Goal: Information Seeking & Learning: Find specific fact

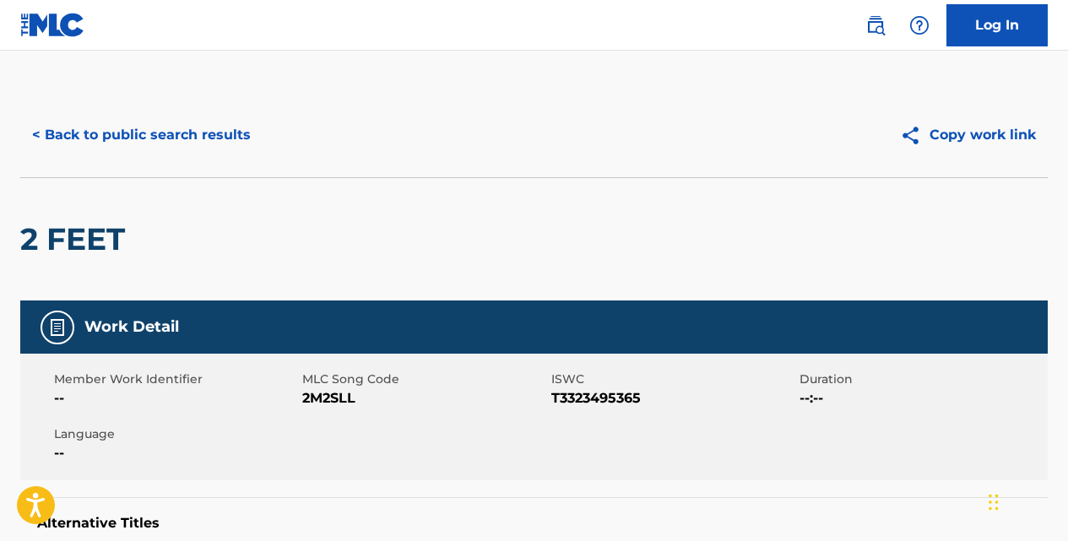
click at [204, 124] on button "< Back to public search results" at bounding box center [141, 135] width 242 height 42
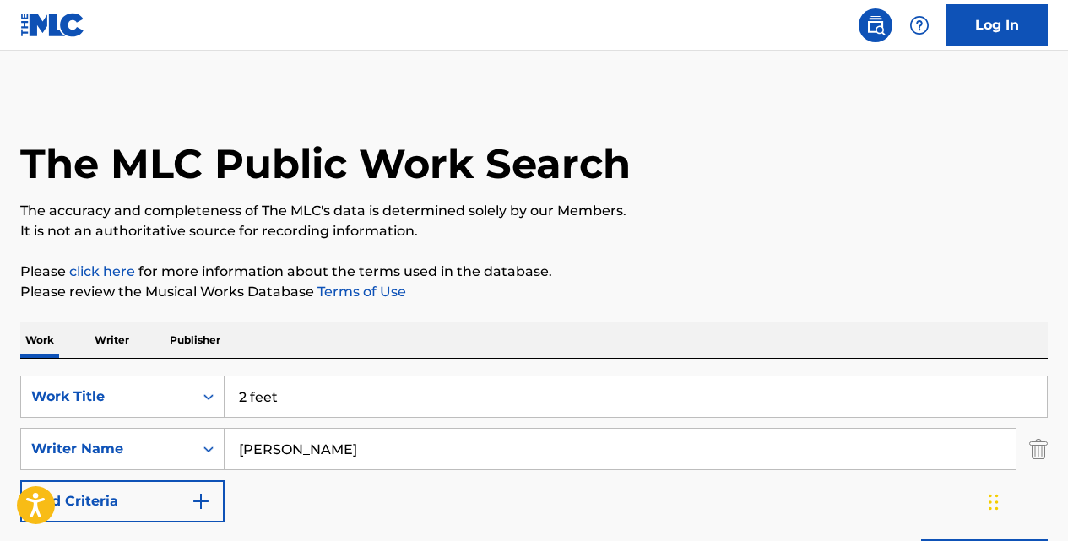
scroll to position [281, 0]
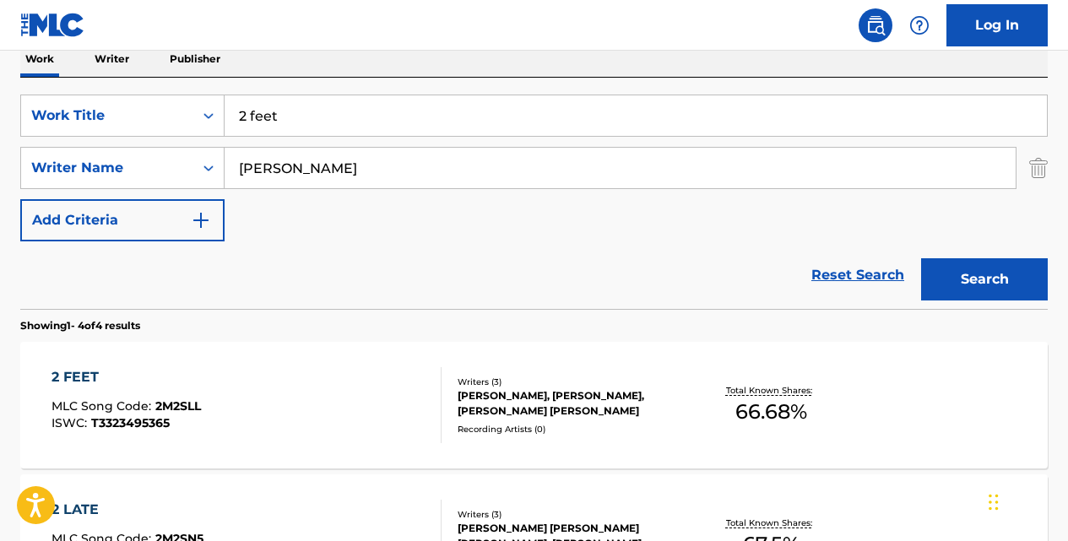
click at [309, 122] on input "2 feet" at bounding box center [636, 115] width 823 height 41
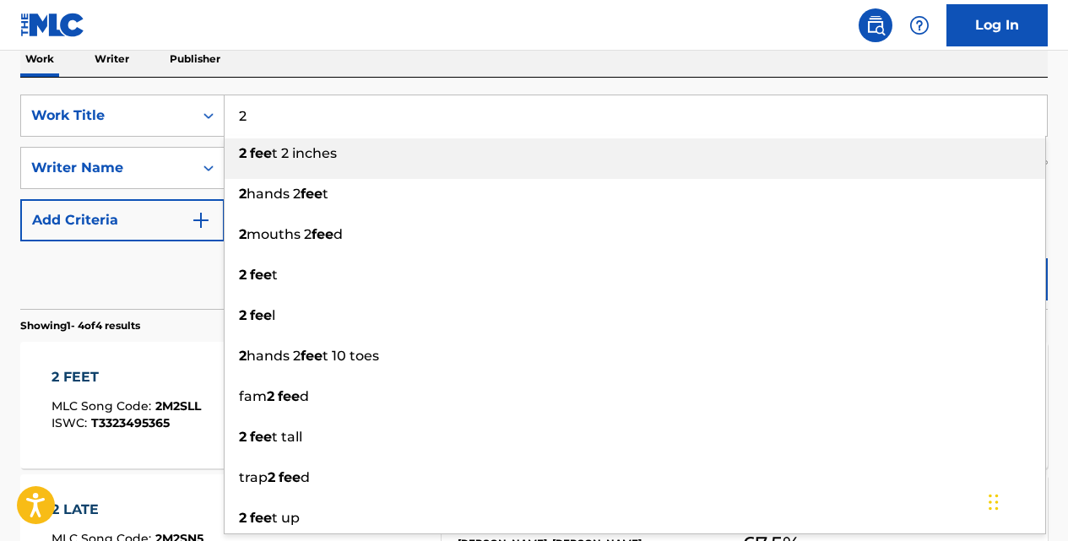
type input "2"
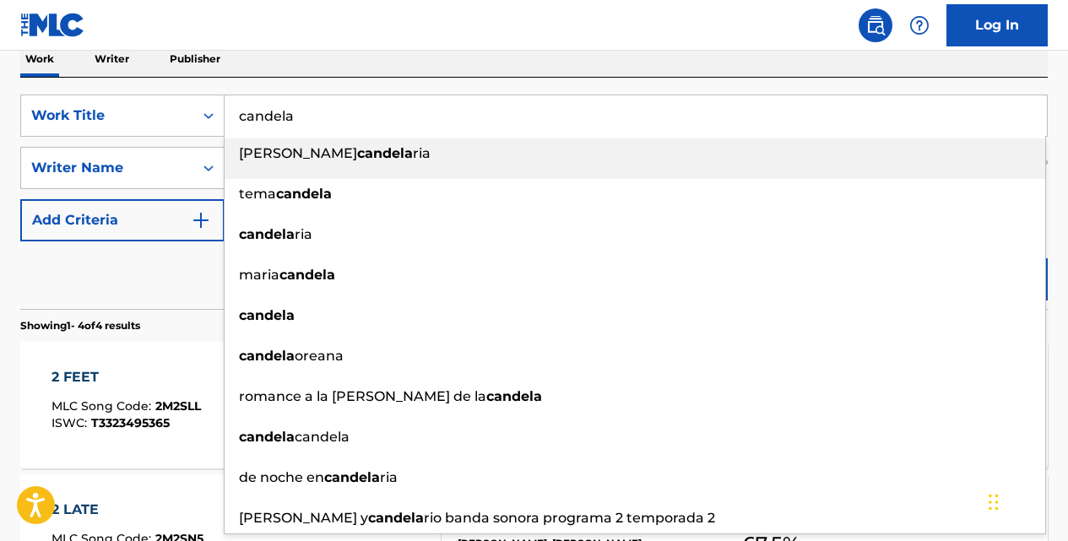
type input "candela"
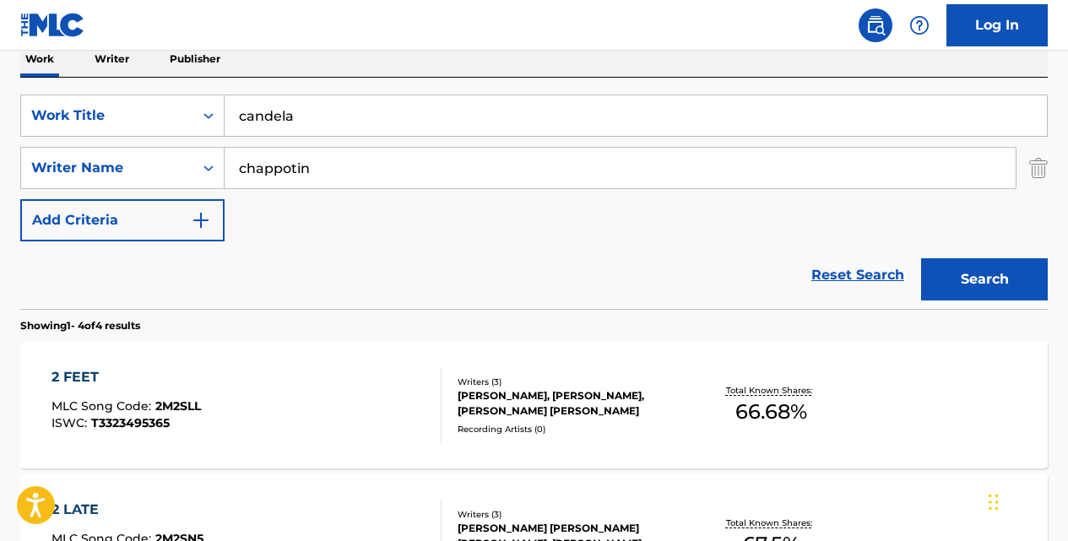
type input "chappotin"
click at [921, 258] on button "Search" at bounding box center [984, 279] width 127 height 42
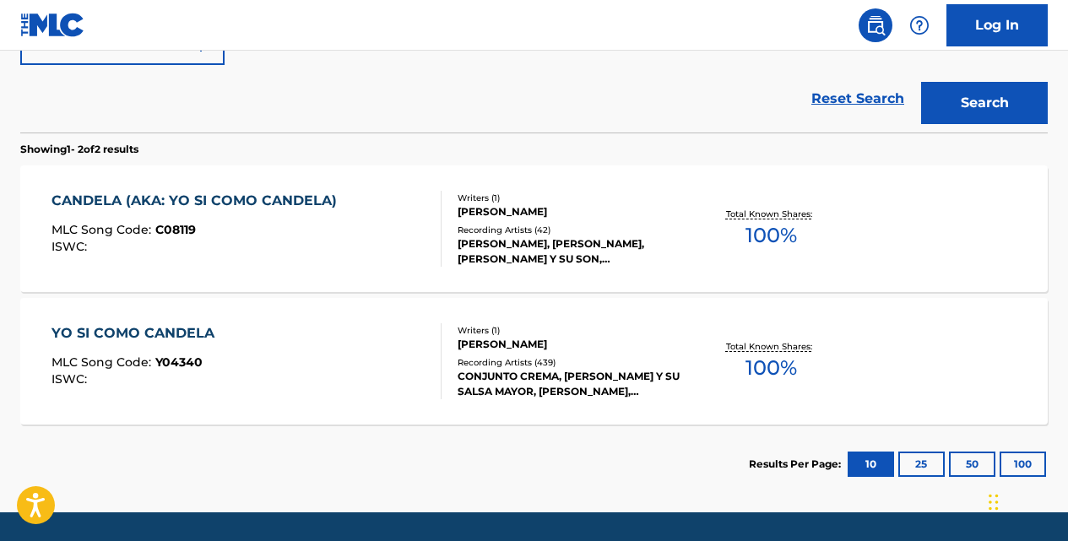
scroll to position [467, 0]
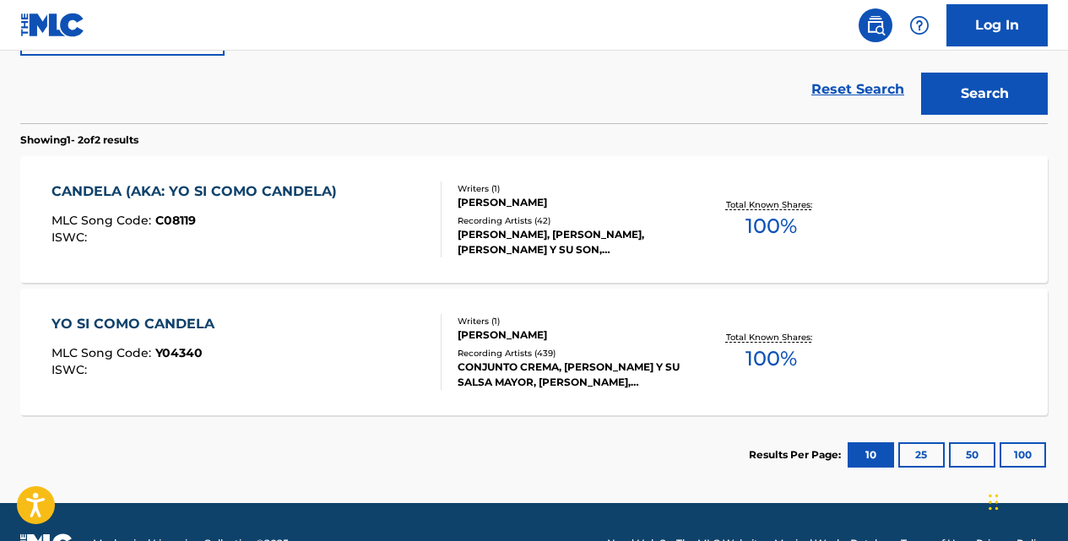
click at [196, 320] on div "YO SI COMO CANDELA" at bounding box center [137, 324] width 171 height 20
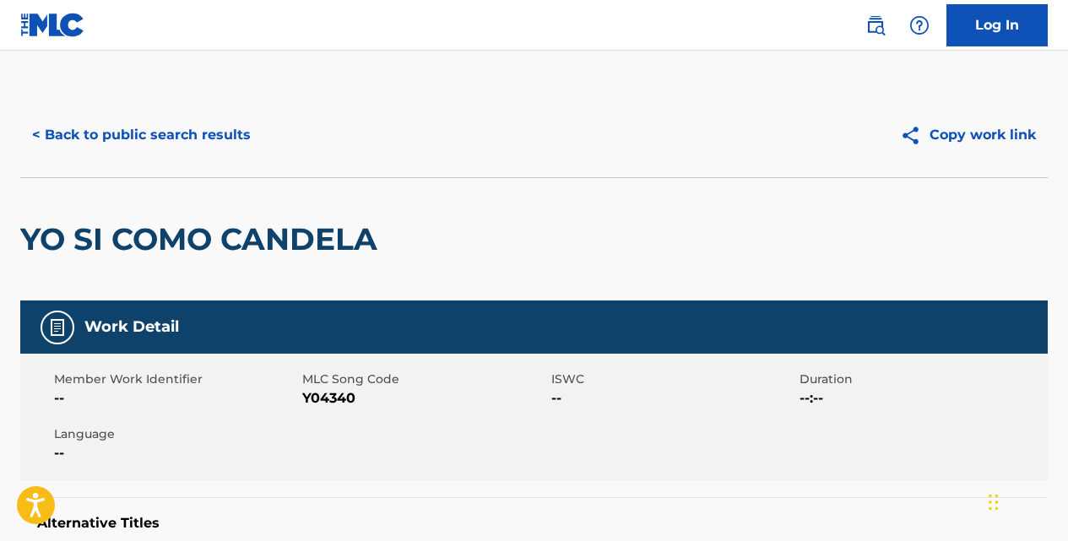
click at [212, 130] on button "< Back to public search results" at bounding box center [141, 135] width 242 height 42
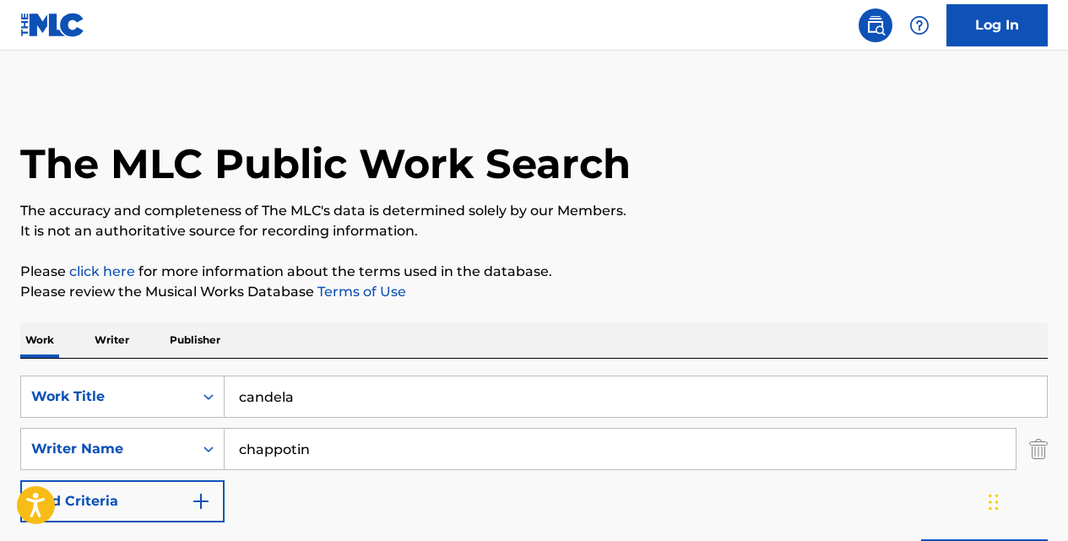
scroll to position [510, 0]
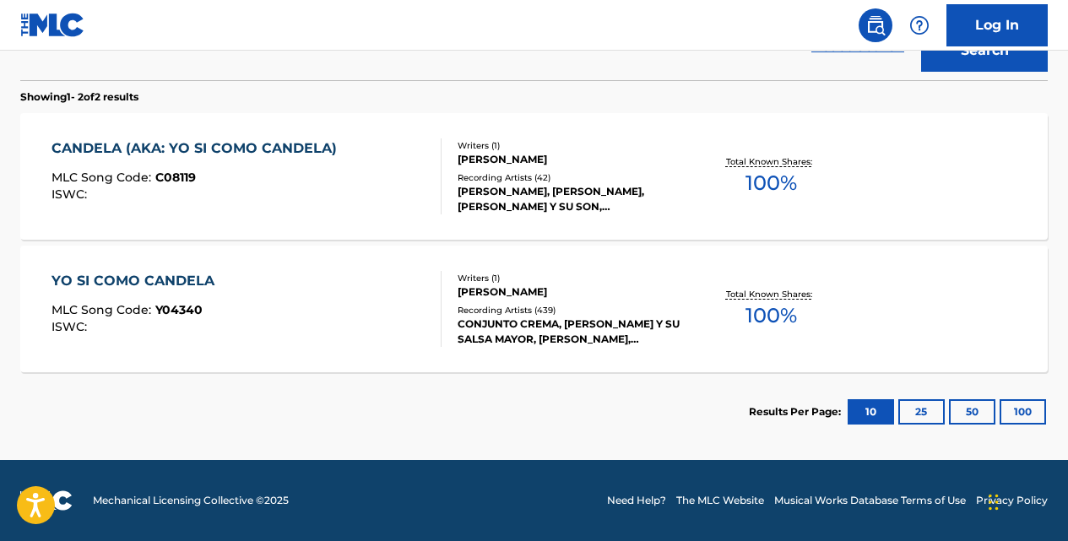
click at [255, 149] on div "CANDELA (AKA: YO SI COMO CANDELA)" at bounding box center [199, 149] width 294 height 20
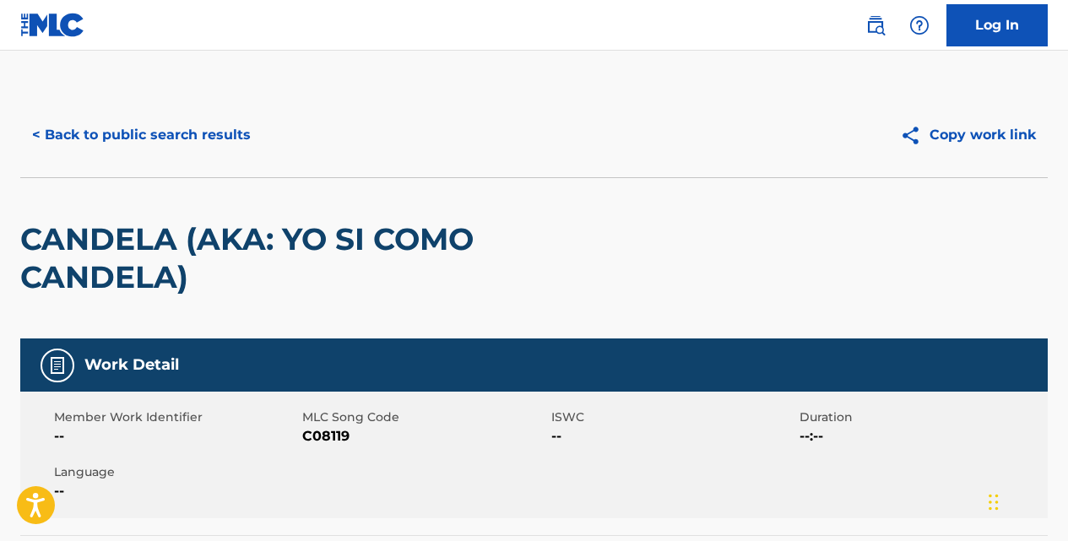
click at [231, 133] on button "< Back to public search results" at bounding box center [141, 135] width 242 height 42
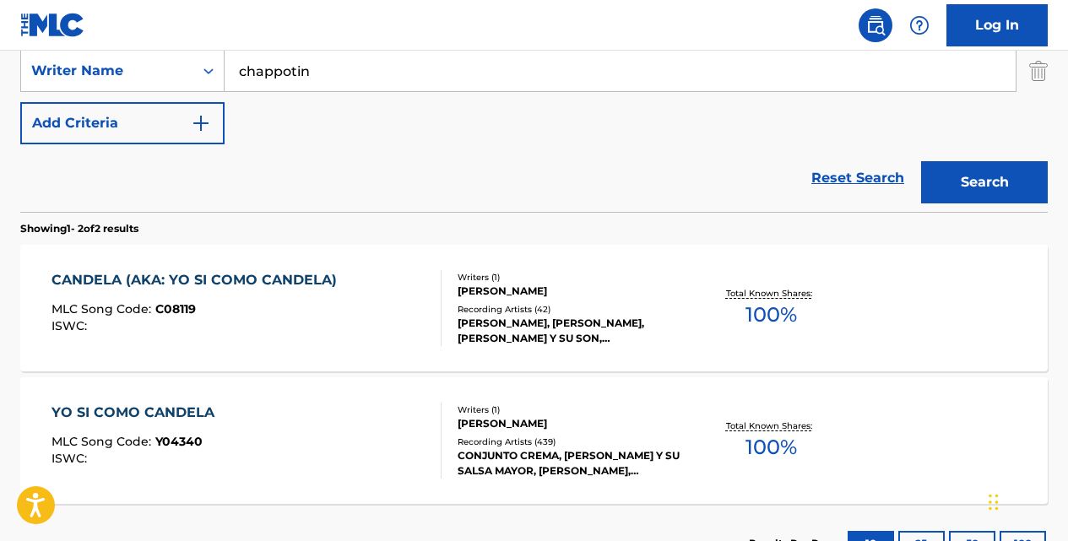
scroll to position [375, 0]
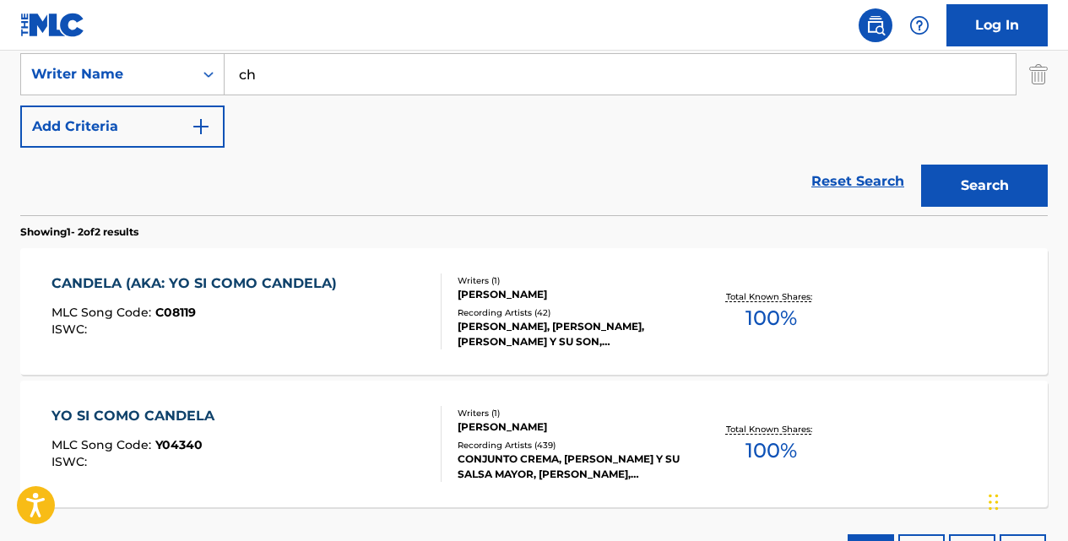
type input "c"
type input "[PERSON_NAME]"
click at [921, 165] on button "Search" at bounding box center [984, 186] width 127 height 42
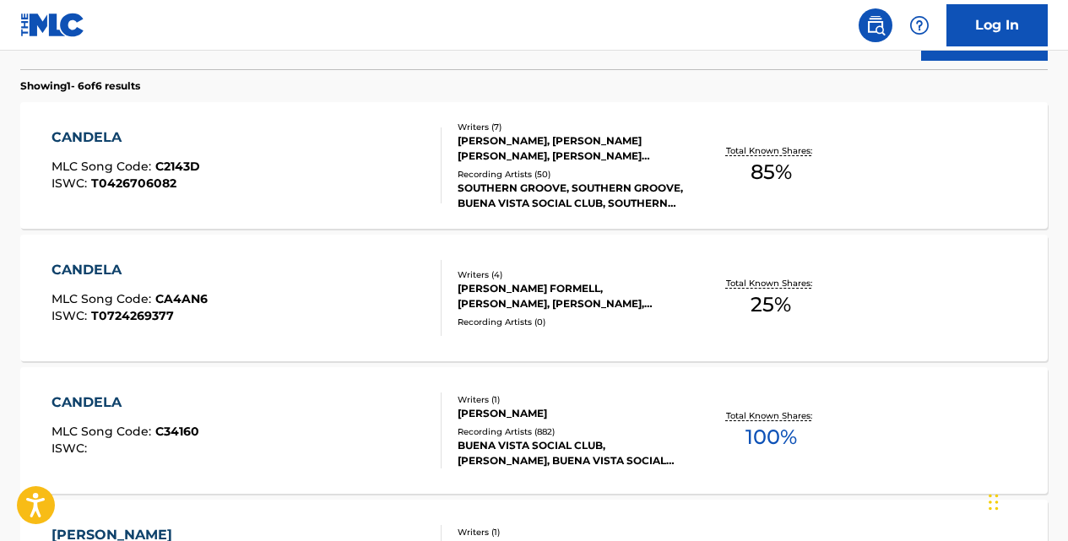
scroll to position [521, 0]
click at [68, 401] on div "CANDELA" at bounding box center [126, 403] width 148 height 20
